Goal: Information Seeking & Learning: Stay updated

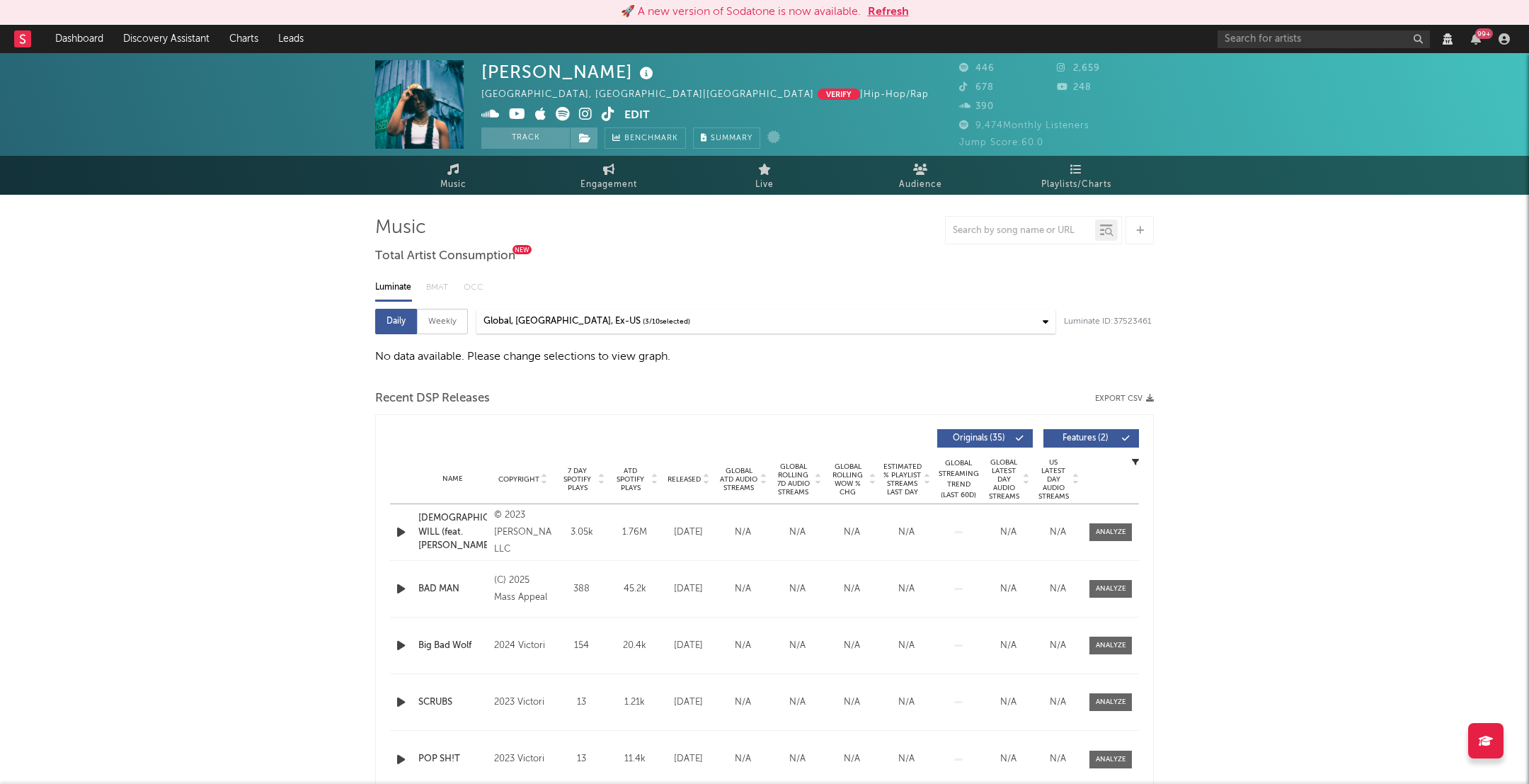
select select "View all"
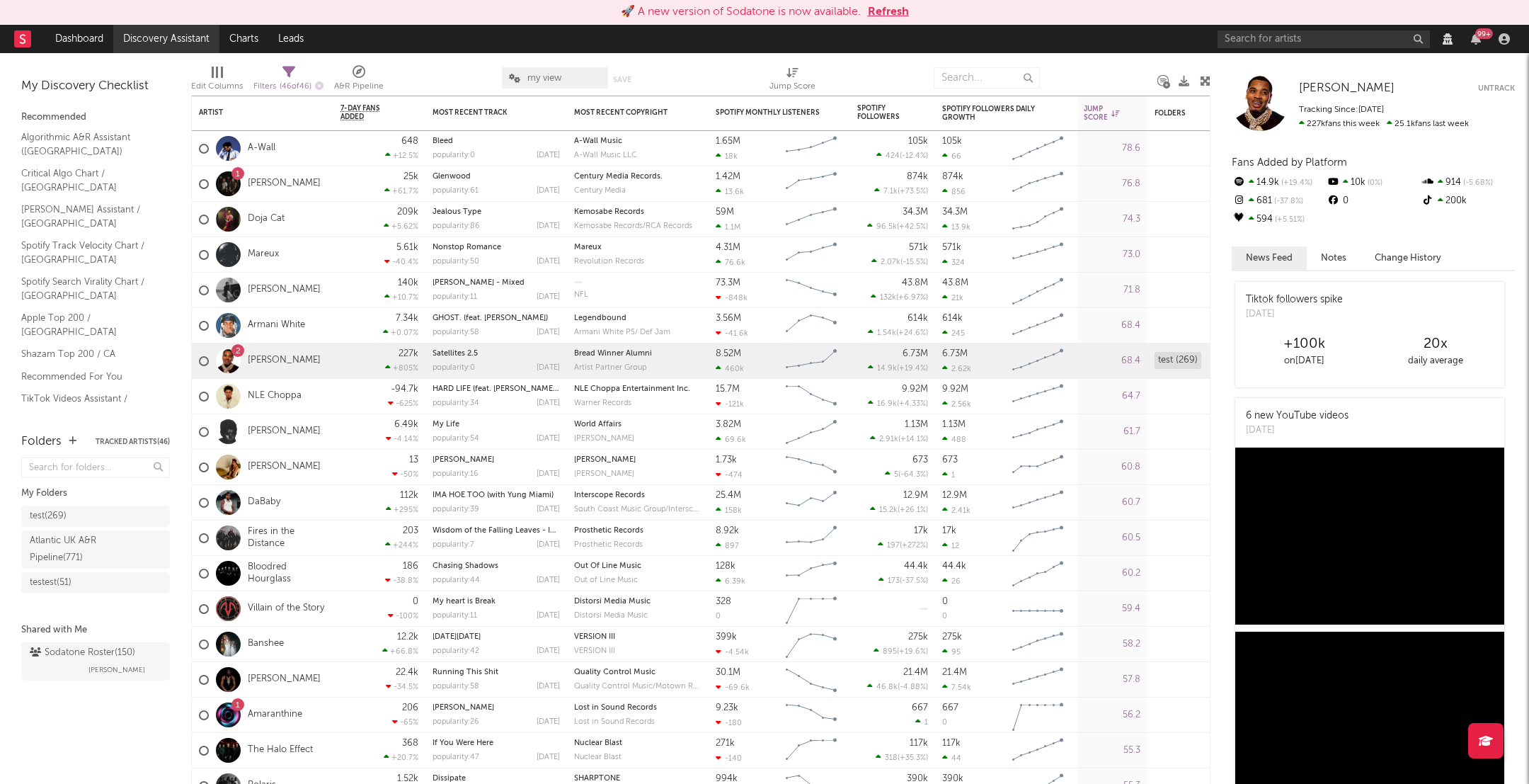
click at [180, 42] on link "Discovery Assistant" at bounding box center [166, 39] width 106 height 29
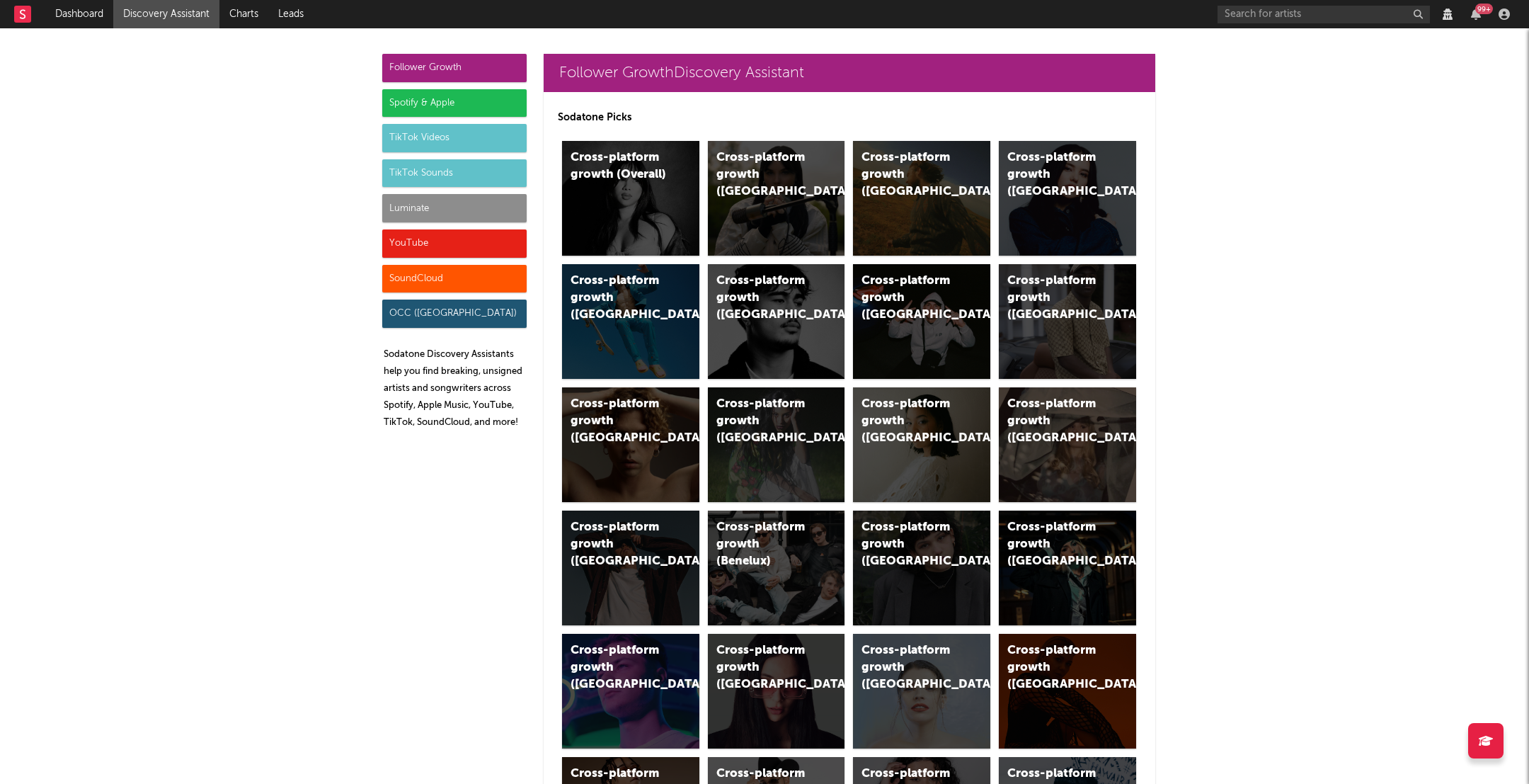
click at [468, 212] on div "Luminate" at bounding box center [454, 208] width 144 height 29
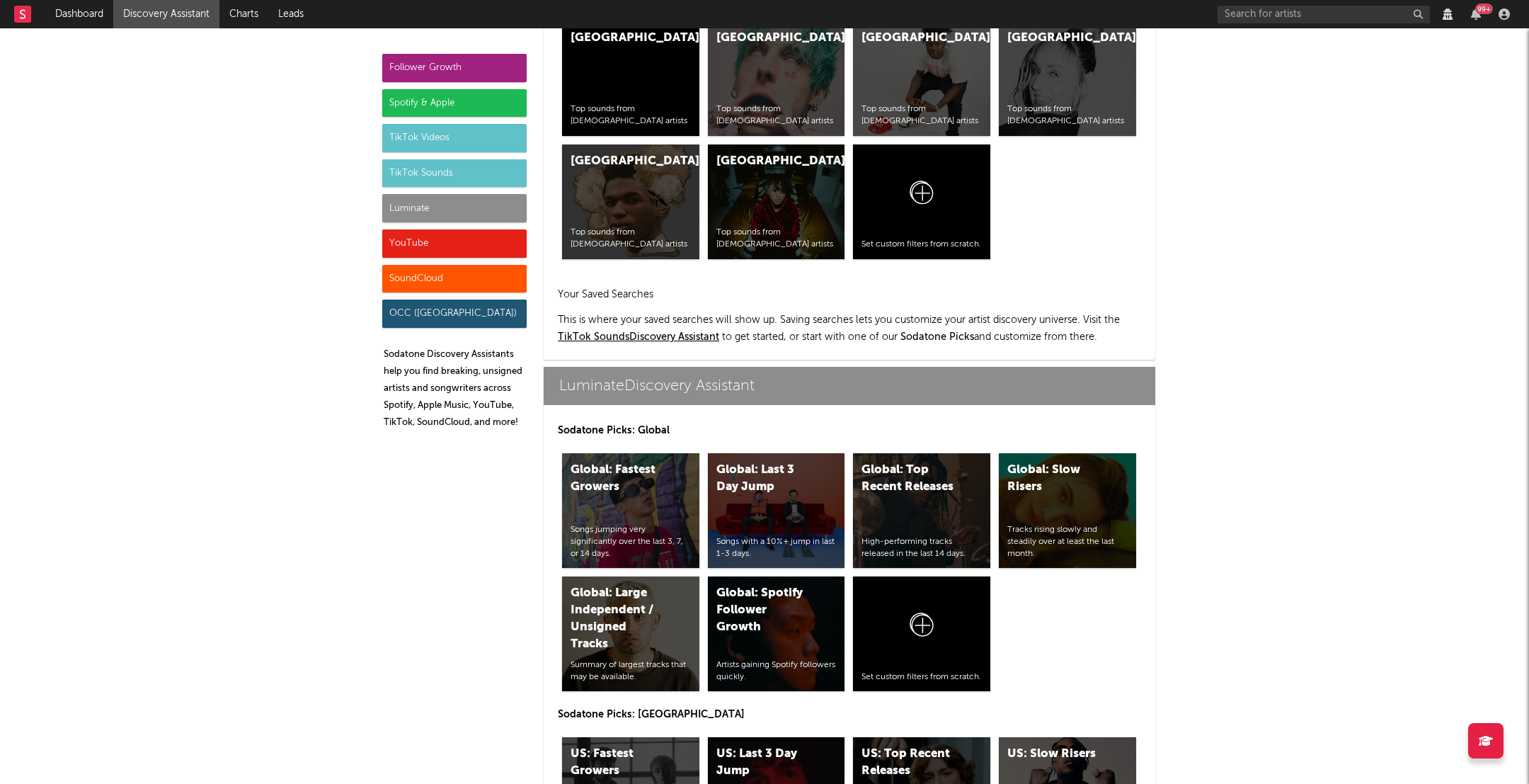
scroll to position [6222, 0]
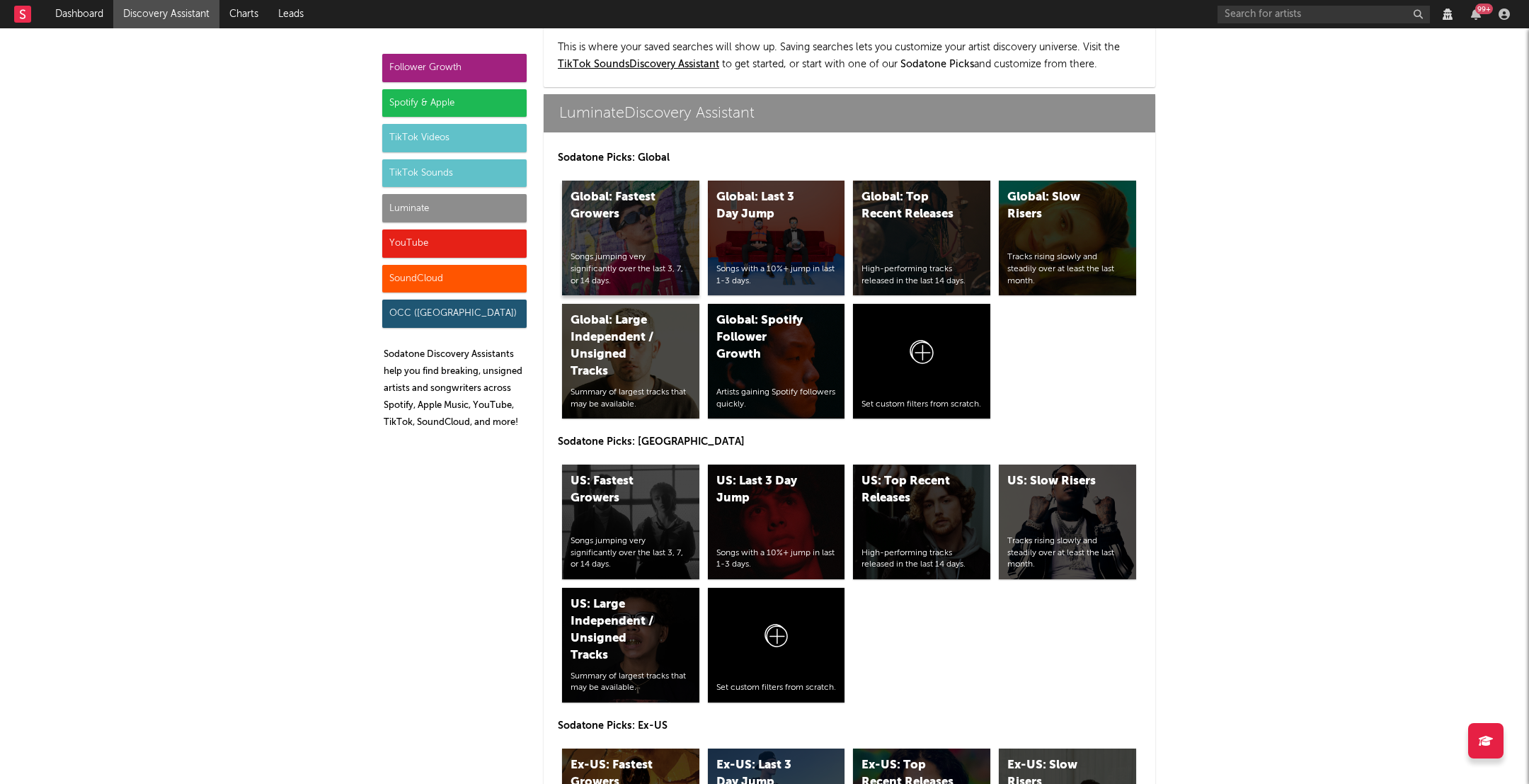
click at [655, 196] on div "Global: Fastest Growers Songs jumping very significantly over the last 3, 7, or…" at bounding box center [631, 238] width 138 height 115
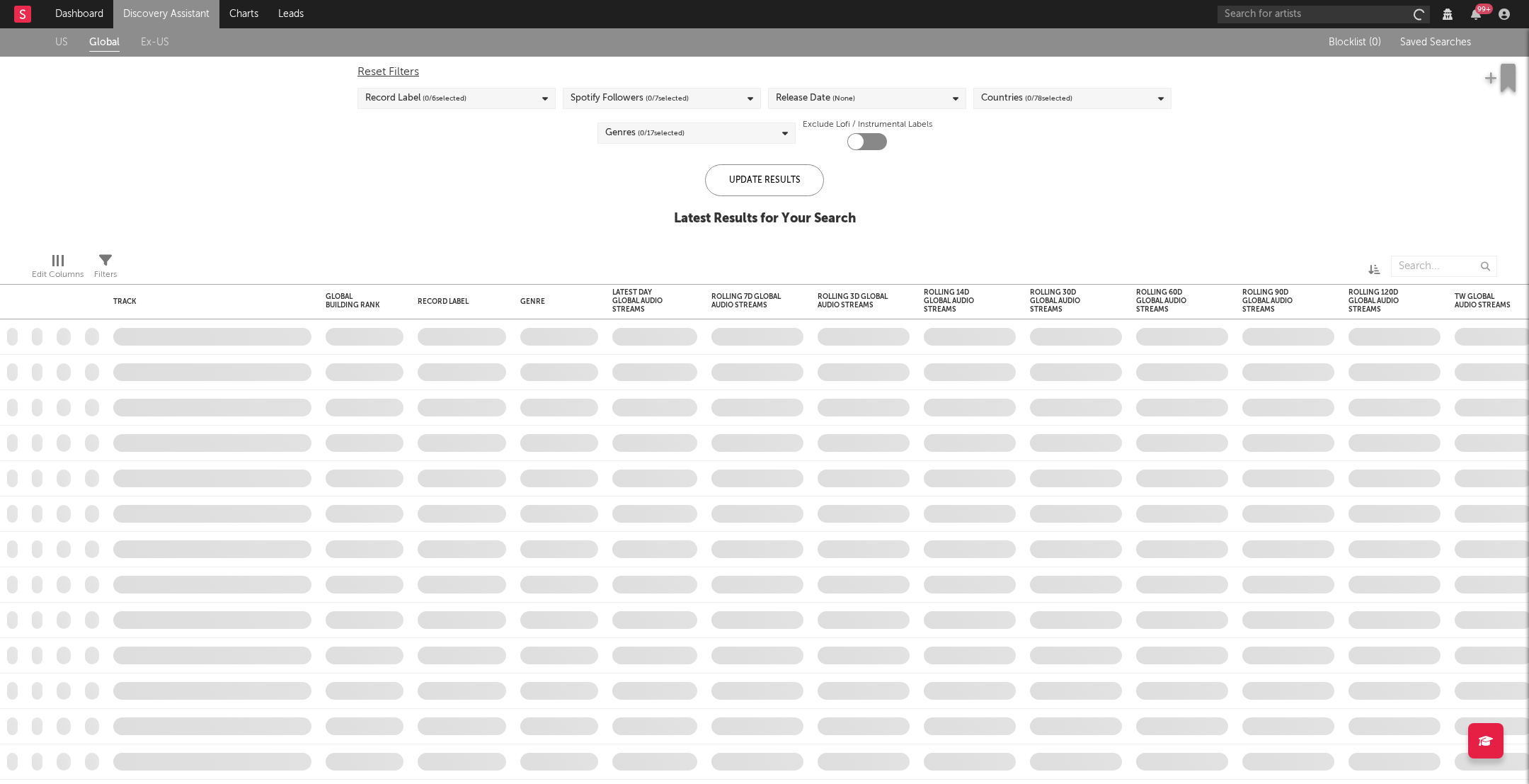
checkbox input "true"
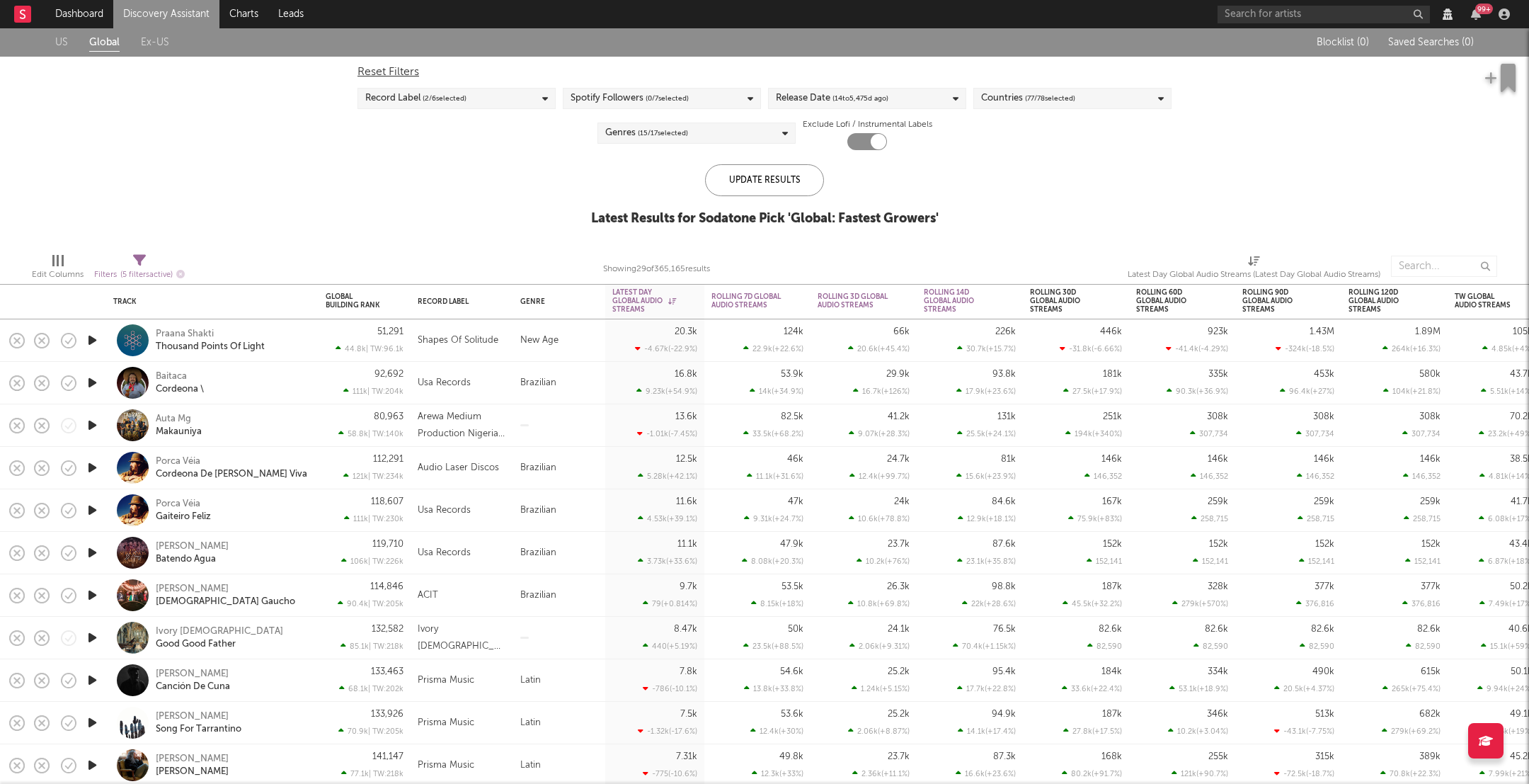
click at [1050, 91] on span "( 77 / 78 selected)" at bounding box center [1050, 98] width 51 height 17
